Goal: Task Accomplishment & Management: Use online tool/utility

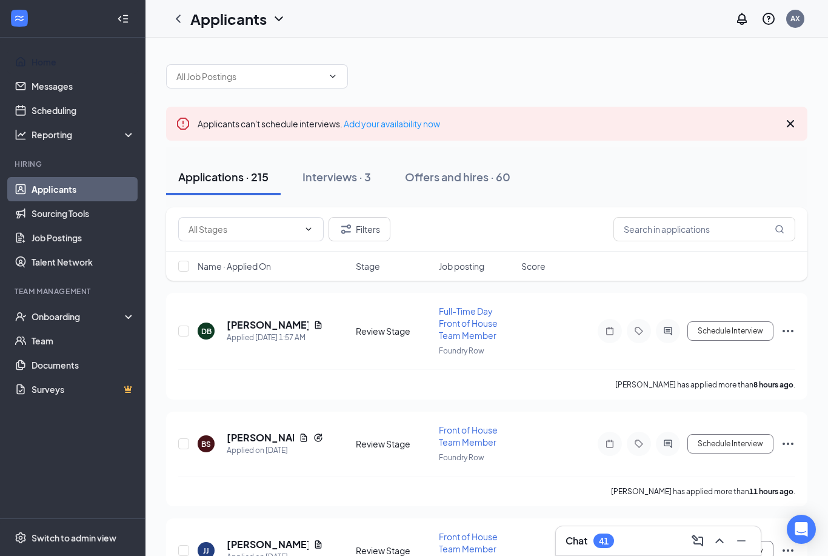
click at [42, 56] on link "Home" at bounding box center [84, 62] width 104 height 24
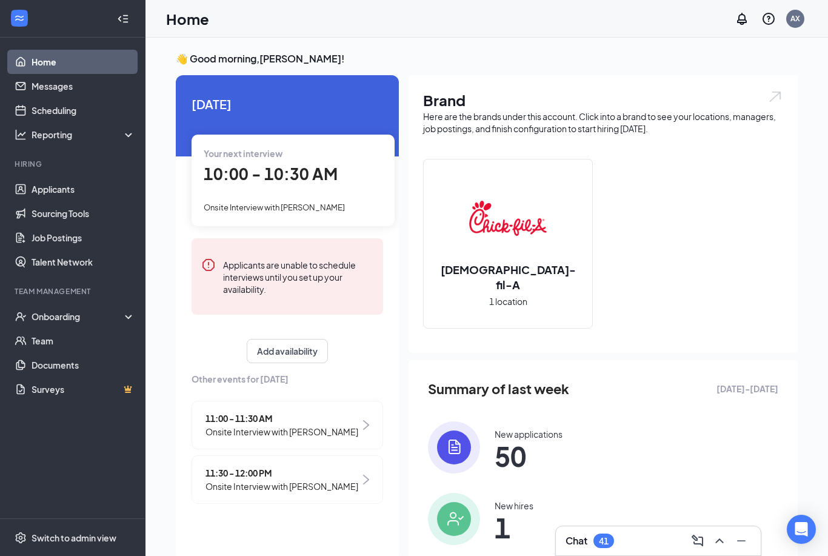
click at [327, 173] on span "10:00 - 10:30 AM" at bounding box center [271, 174] width 134 height 20
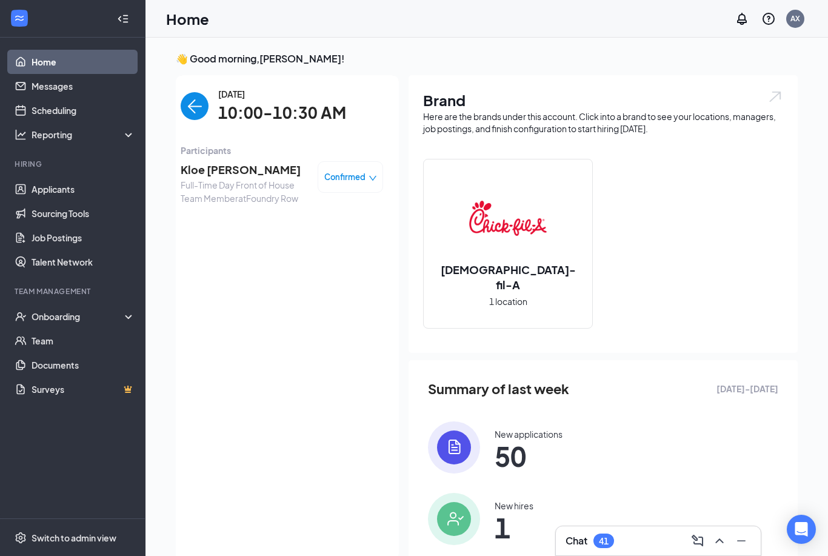
scroll to position [44, 0]
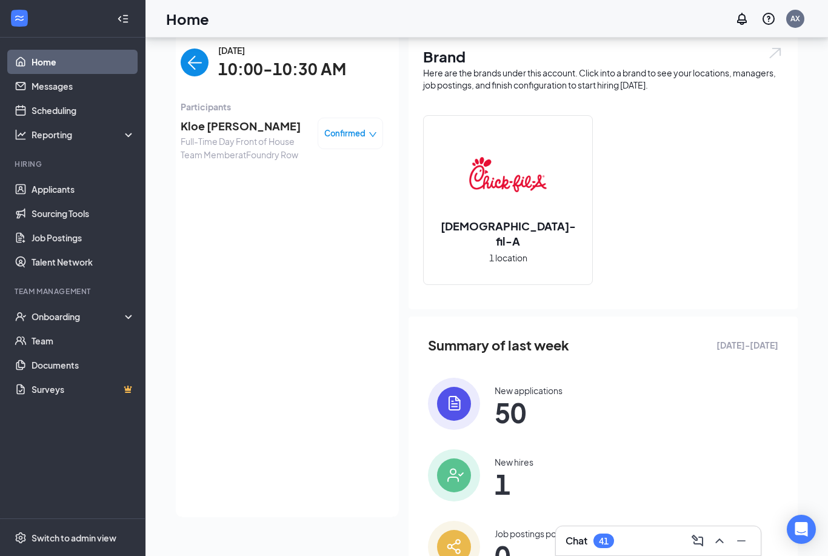
click at [222, 122] on span "Kloe [PERSON_NAME]" at bounding box center [244, 126] width 127 height 17
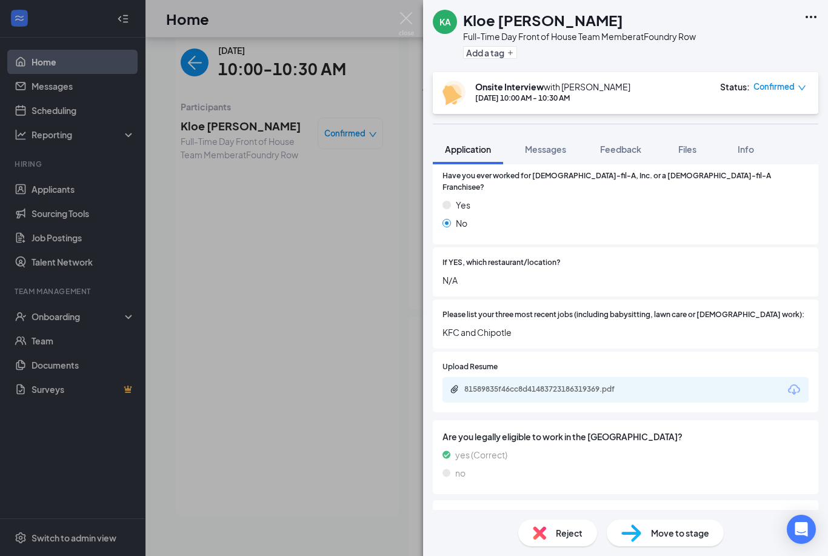
scroll to position [192, 0]
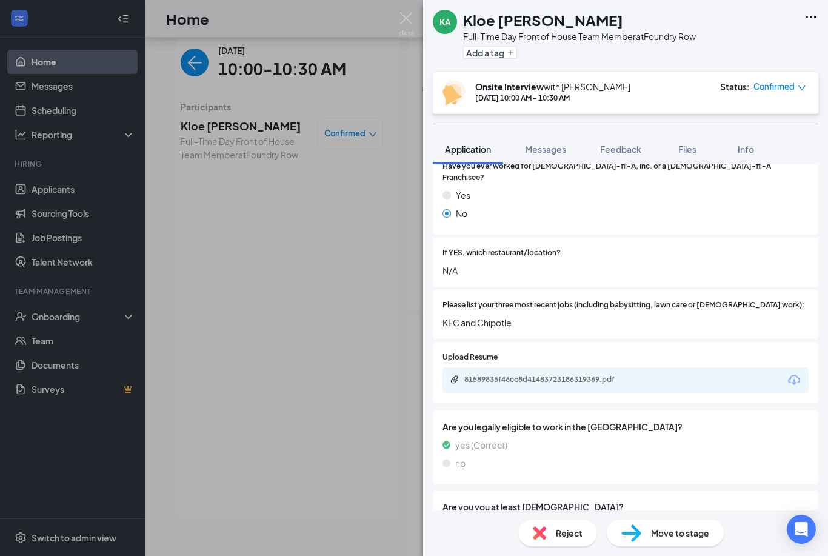
click at [575, 367] on div "81589835f46cc8d41483723186319369.pdf" at bounding box center [625, 379] width 366 height 25
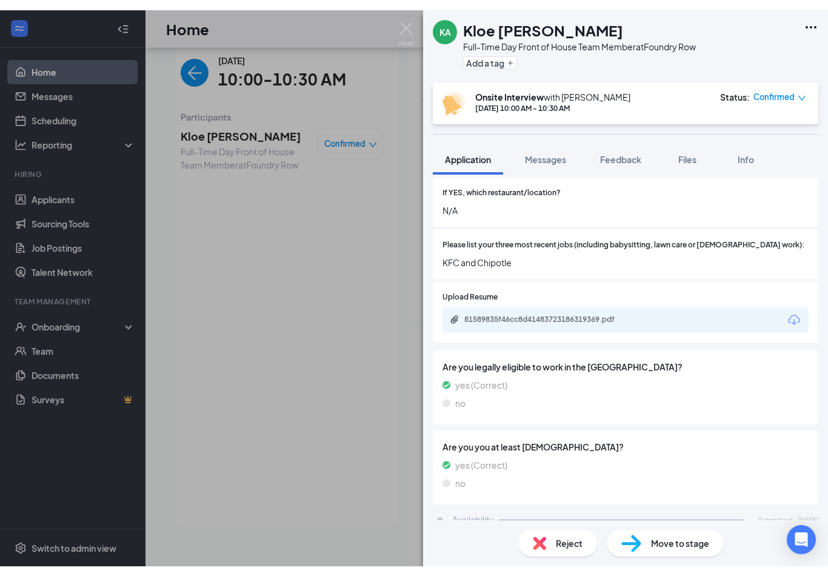
scroll to position [233, 0]
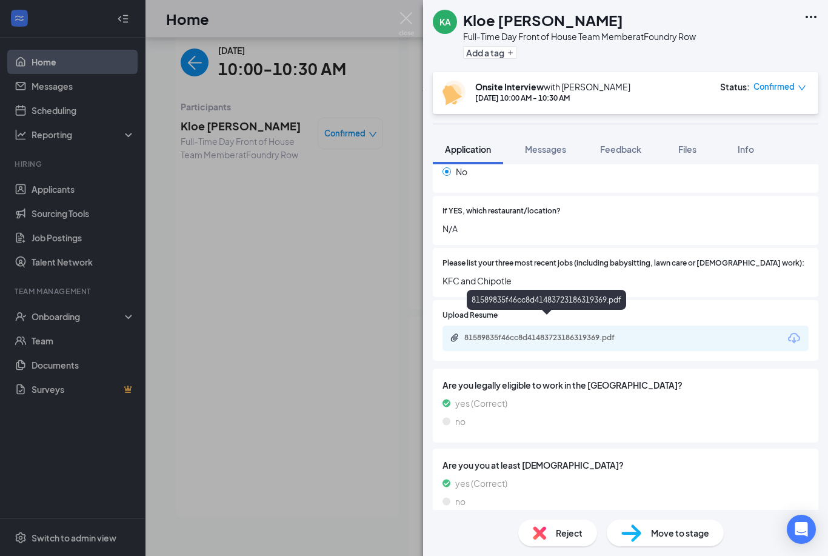
click at [586, 333] on div "81589835f46cc8d41483723186319369.pdf" at bounding box center [549, 338] width 170 height 10
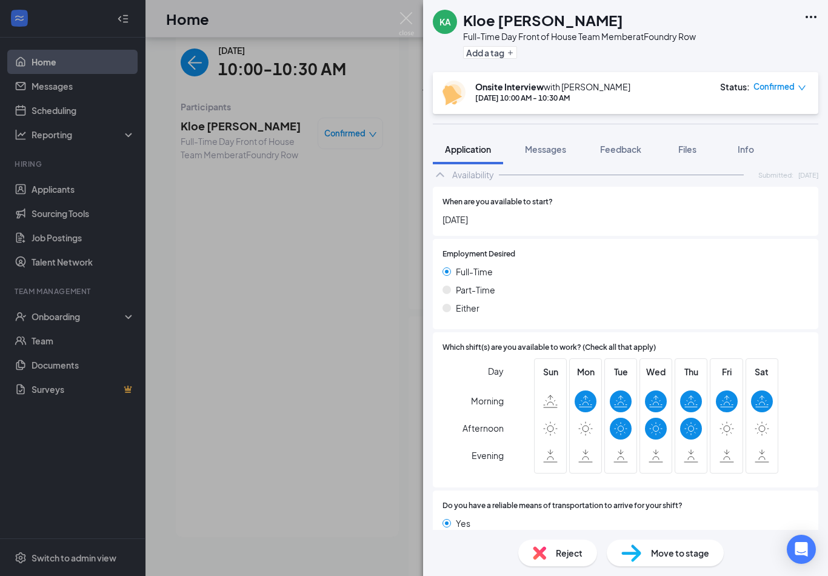
scroll to position [596, 0]
click at [765, 517] on div "Yes" at bounding box center [625, 523] width 366 height 13
click at [767, 517] on div "Yes" at bounding box center [625, 523] width 366 height 13
click at [758, 517] on div "Yes No" at bounding box center [625, 535] width 366 height 36
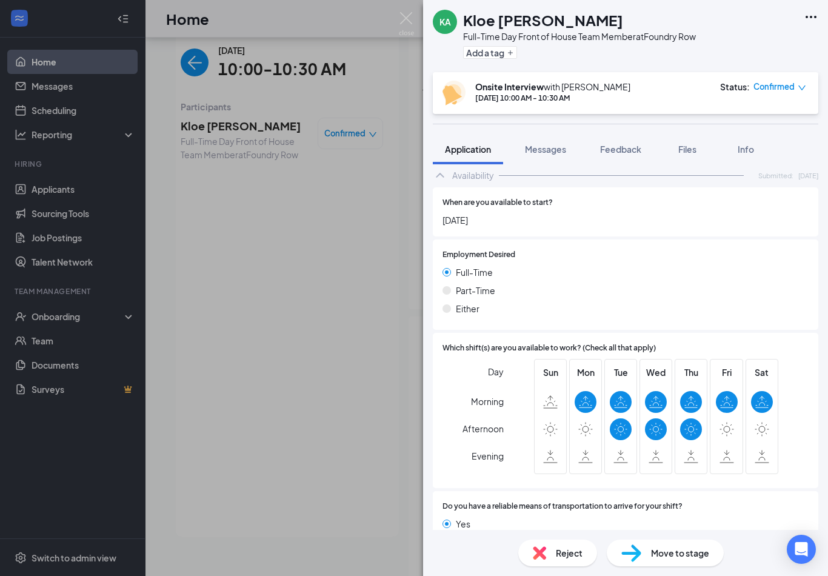
click at [318, 460] on div "KA Kloe [PERSON_NAME] Full-Time Day Front of House Team Member at Foundry Row A…" at bounding box center [414, 288] width 828 height 576
